Goal: Communication & Community: Answer question/provide support

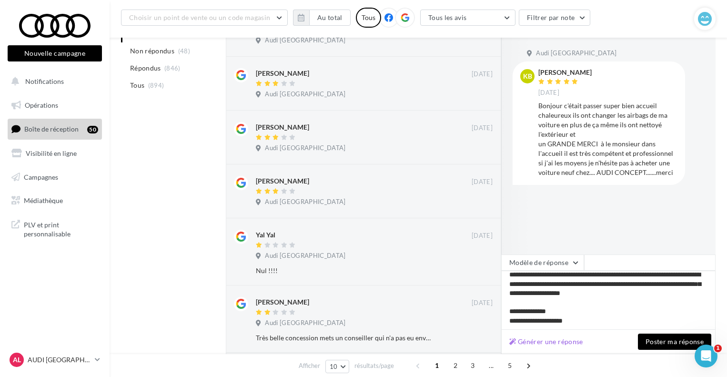
scroll to position [389, 0]
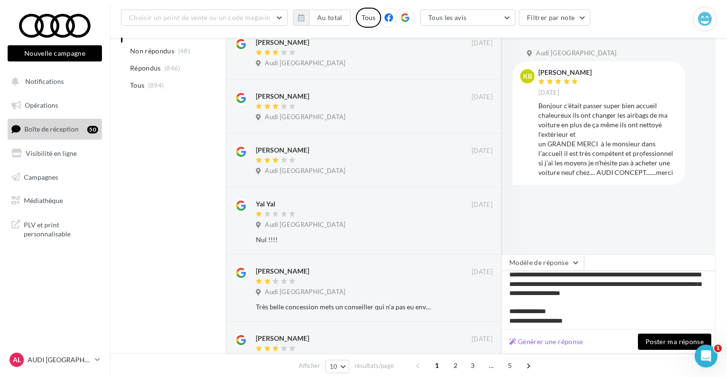
click at [660, 338] on button "Poster ma réponse" at bounding box center [674, 341] width 73 height 16
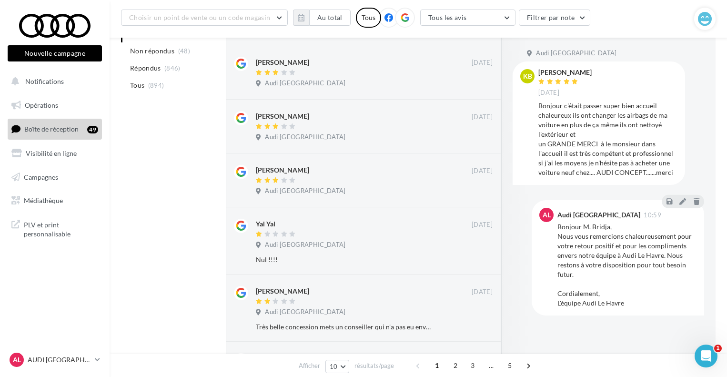
scroll to position [303, 0]
click at [73, 355] on div "AL AUDI LE HAVRE audi-leha-ver" at bounding box center [50, 360] width 81 height 14
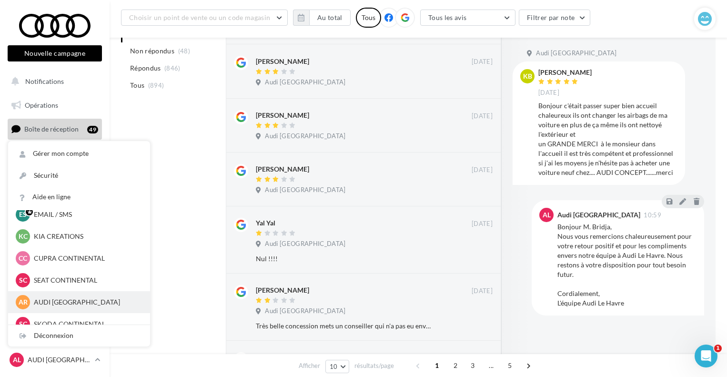
scroll to position [44, 0]
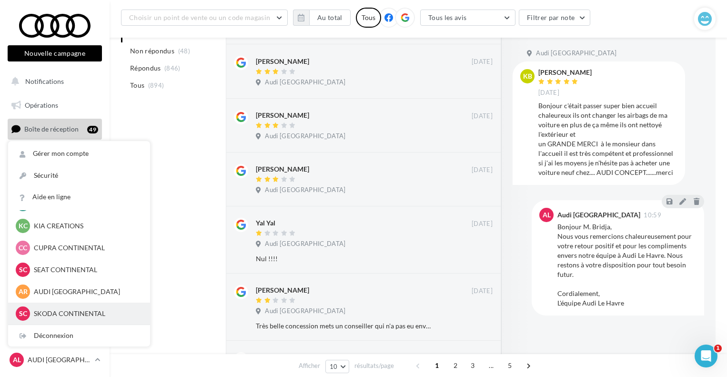
click at [72, 311] on p "SKODA CONTINENTAL" at bounding box center [86, 314] width 105 height 10
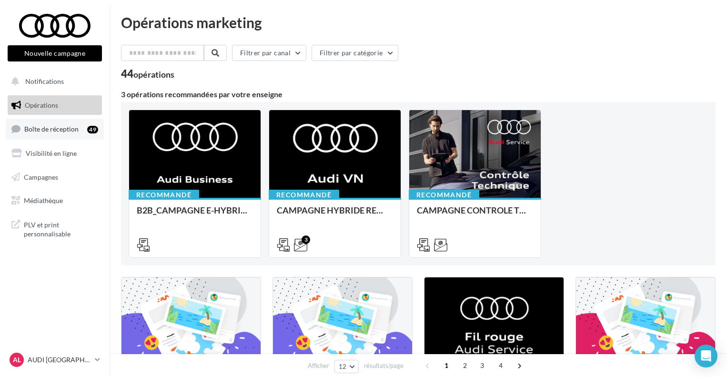
click at [35, 127] on span "Boîte de réception" at bounding box center [51, 129] width 54 height 8
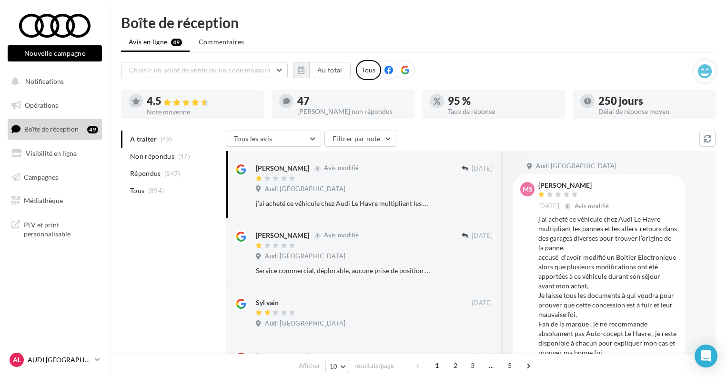
click at [56, 363] on p "AUDI [GEOGRAPHIC_DATA]" at bounding box center [59, 360] width 63 height 10
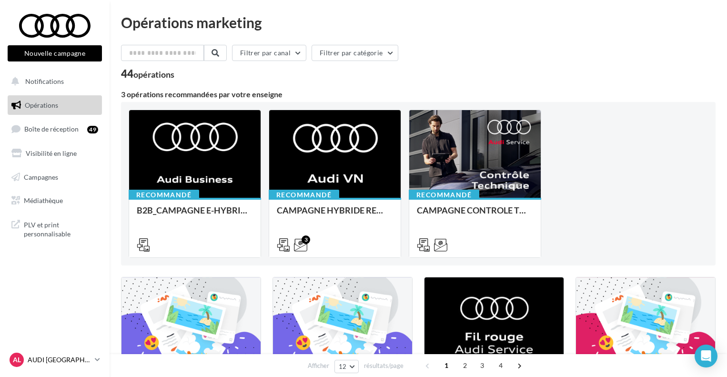
click at [74, 362] on p "AUDI [GEOGRAPHIC_DATA]" at bounding box center [59, 360] width 63 height 10
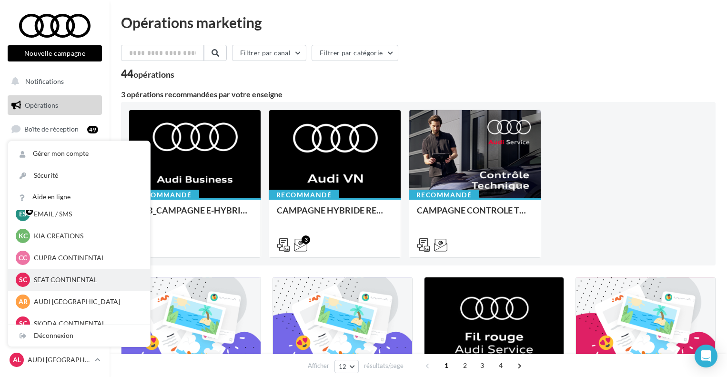
scroll to position [44, 0]
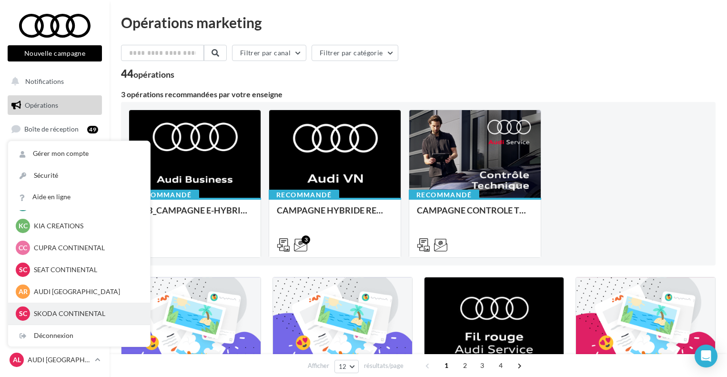
click at [56, 309] on p "SKODA CONTINENTAL" at bounding box center [86, 314] width 105 height 10
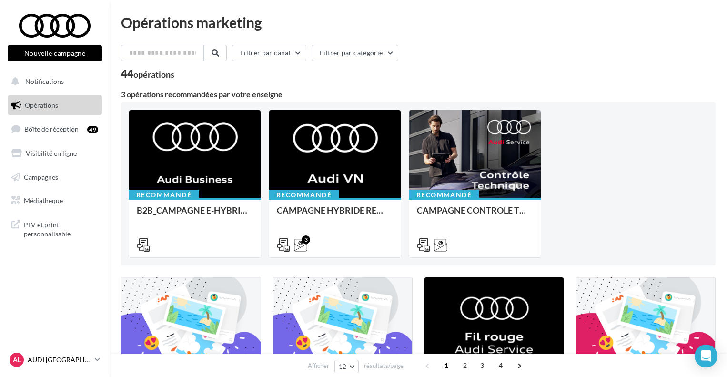
click at [88, 354] on div "AL AUDI LE HAVRE audi-leha-ver" at bounding box center [50, 360] width 81 height 14
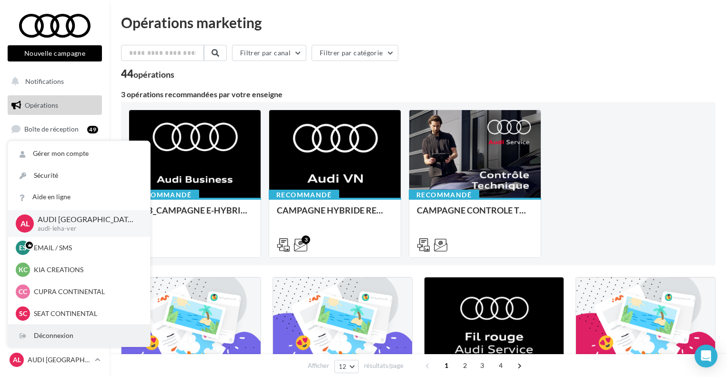
click at [74, 336] on div "Déconnexion" at bounding box center [79, 335] width 142 height 21
